Goal: Transaction & Acquisition: Download file/media

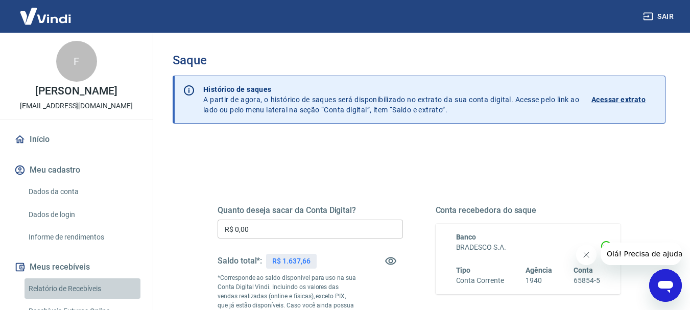
click at [103, 294] on link "Relatório de Recebíveis" at bounding box center [83, 288] width 116 height 21
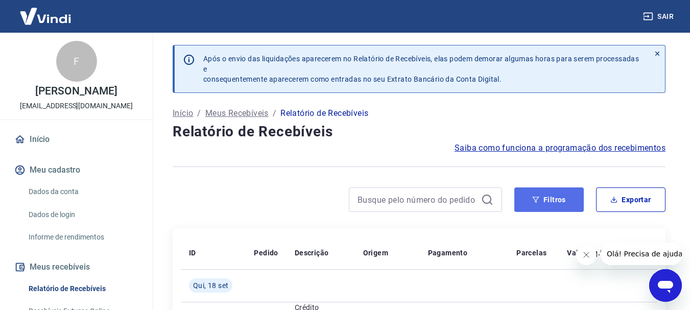
click at [535, 196] on icon "button" at bounding box center [535, 199] width 7 height 7
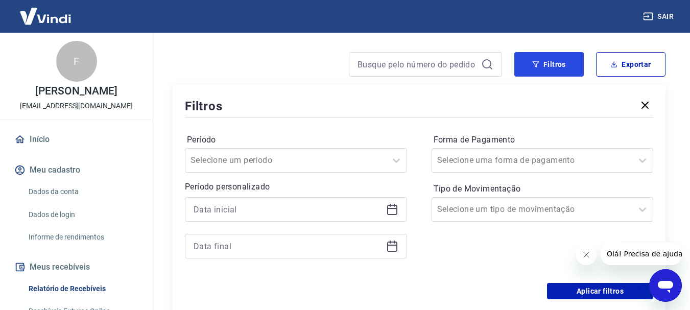
scroll to position [153, 0]
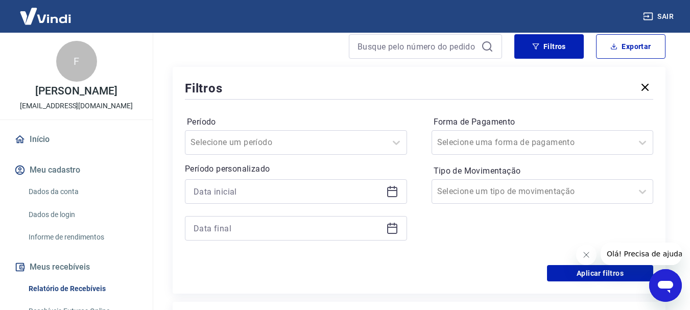
click at [394, 192] on icon at bounding box center [392, 191] width 12 height 12
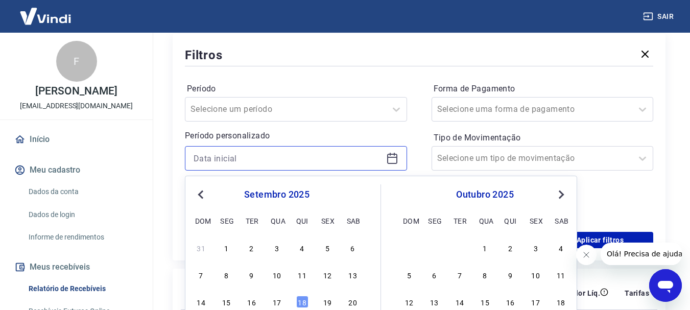
scroll to position [204, 0]
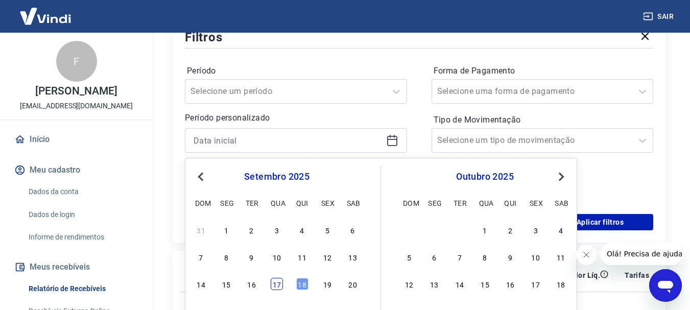
click at [282, 288] on div "17" at bounding box center [277, 284] width 12 height 12
click at [280, 285] on th "Pedido" at bounding box center [266, 275] width 40 height 33
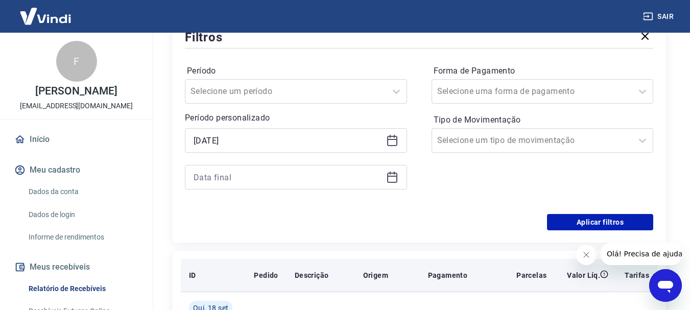
type input "[DATE]"
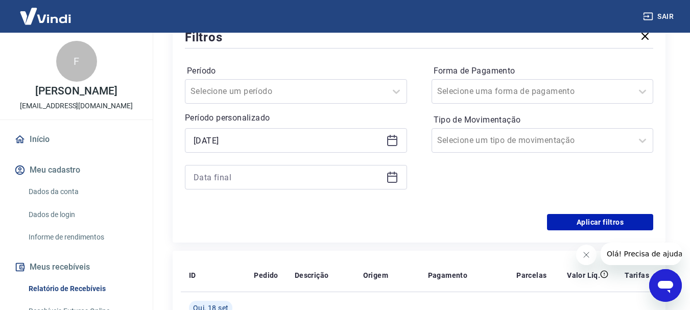
click at [387, 175] on icon at bounding box center [392, 177] width 12 height 12
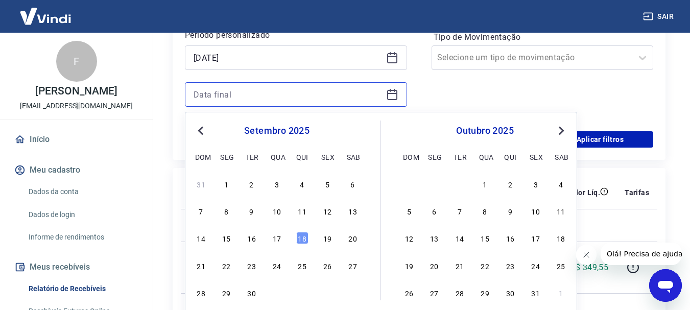
scroll to position [307, 0]
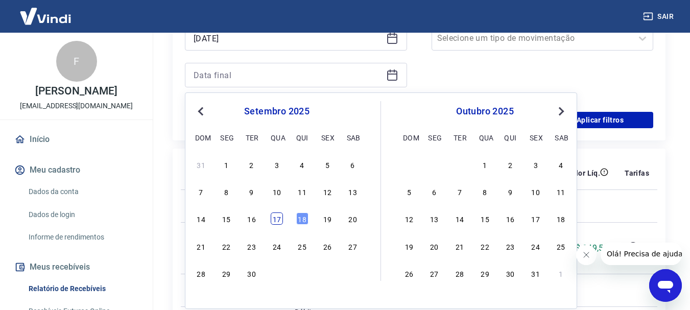
click at [273, 219] on div "17" at bounding box center [277, 219] width 12 height 12
click at [273, 219] on td at bounding box center [266, 206] width 40 height 33
type input "[DATE]"
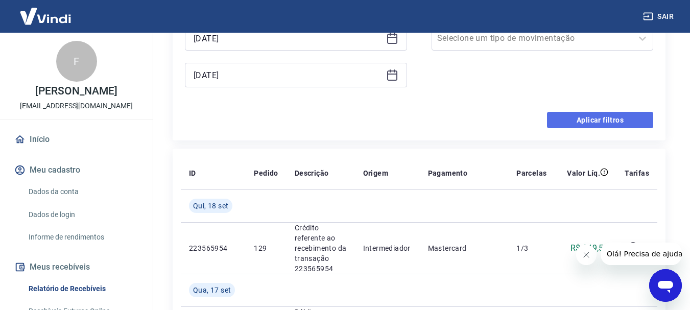
click at [620, 118] on button "Aplicar filtros" at bounding box center [600, 120] width 106 height 16
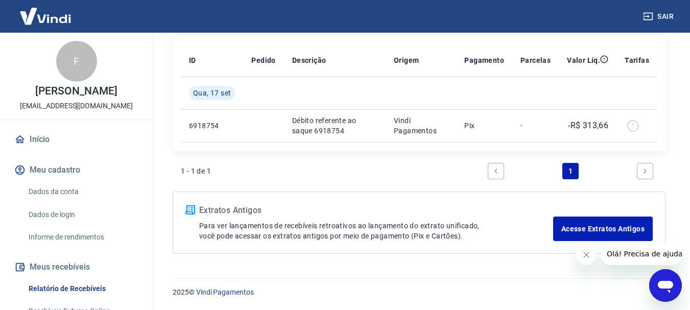
scroll to position [90, 0]
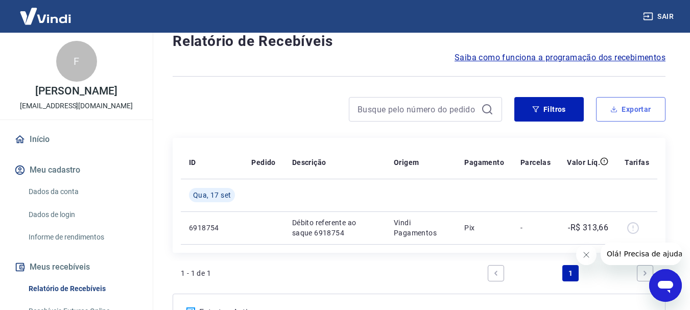
click at [611, 114] on button "Exportar" at bounding box center [630, 109] width 69 height 25
type input "[DATE]"
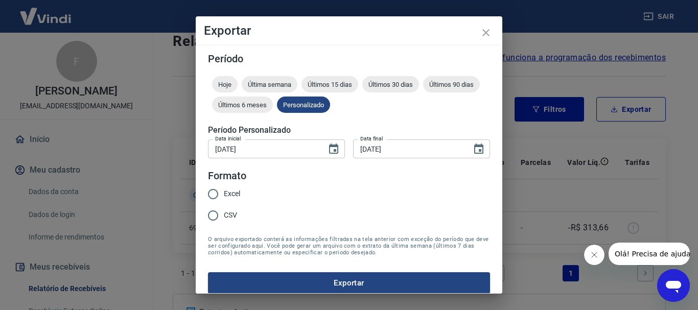
click at [233, 195] on span "Excel" at bounding box center [232, 194] width 16 height 11
click at [224, 195] on input "Excel" at bounding box center [212, 193] width 21 height 21
radio input "true"
click at [307, 276] on button "Exportar" at bounding box center [349, 282] width 282 height 21
